Goal: Information Seeking & Learning: Learn about a topic

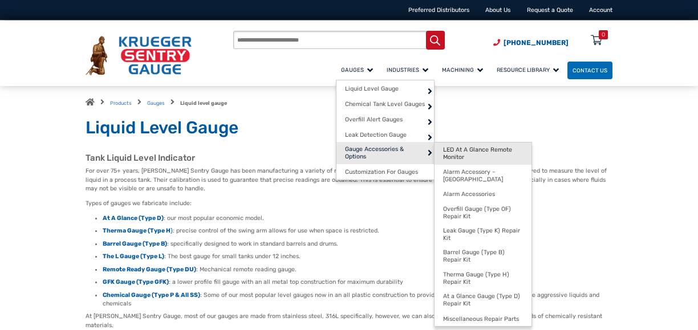
click at [467, 150] on span "LED At A Glance Remote Monitor" at bounding box center [483, 153] width 80 height 15
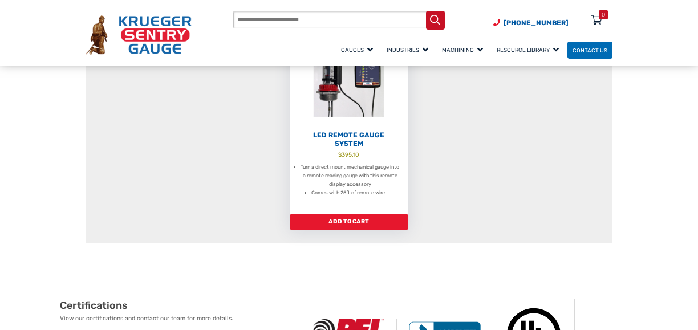
scroll to position [114, 0]
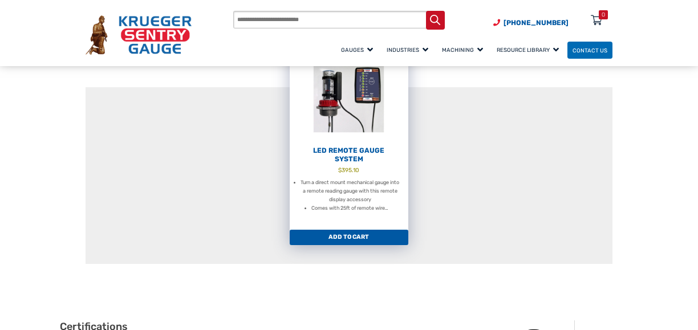
click at [351, 152] on h2 "LED Remote Gauge System" at bounding box center [349, 154] width 119 height 17
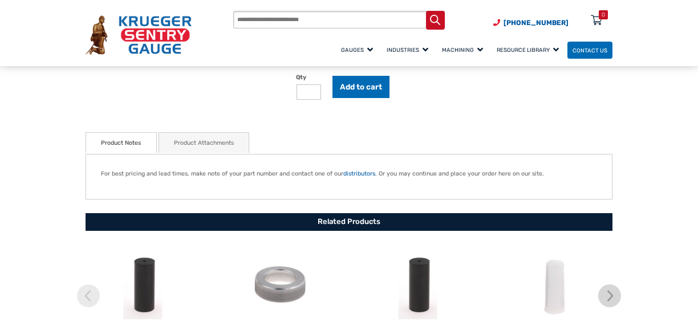
scroll to position [228, 0]
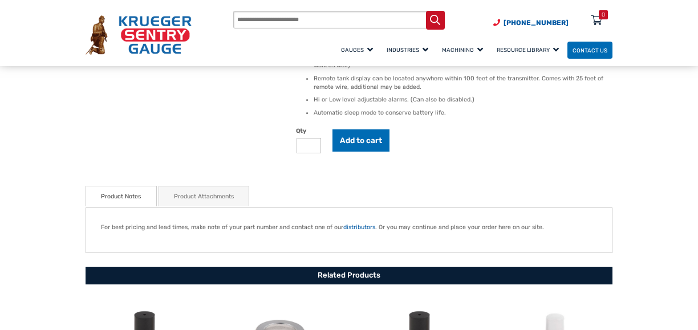
click at [194, 194] on link "Product Attachments" at bounding box center [204, 196] width 60 height 21
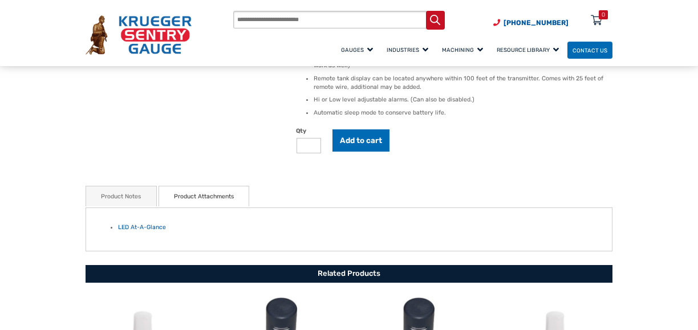
click at [591, 172] on div "LED Remote Gauge System $ 395.10 The new LED At A Glance is a remote display ac…" at bounding box center [454, 54] width 316 height 235
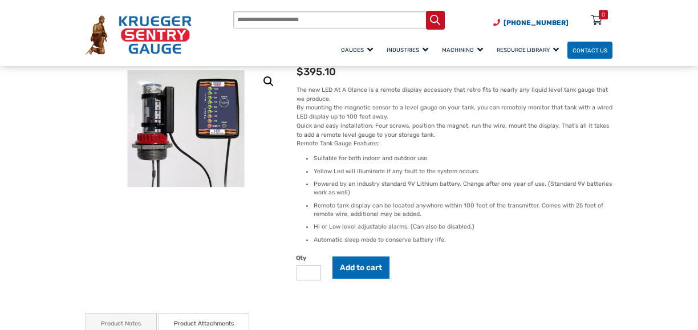
scroll to position [57, 0]
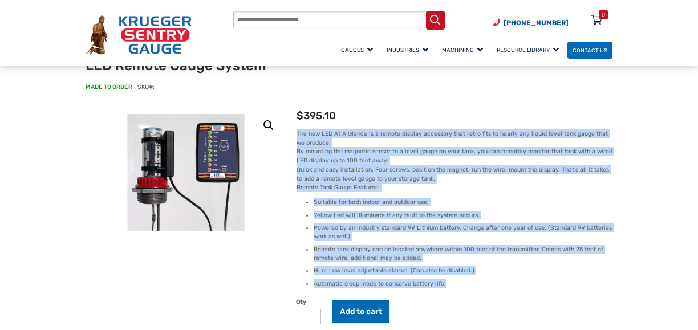
drag, startPoint x: 451, startPoint y: 283, endPoint x: 297, endPoint y: 135, distance: 214.0
click at [297, 135] on div "The new LED At A Glance is a remote display accessory that retro fits to nearly…" at bounding box center [454, 208] width 316 height 158
copy div "The new LED At A Glance is a remote display accessory that retro fits to nearly…"
